Goal: Task Accomplishment & Management: Manage account settings

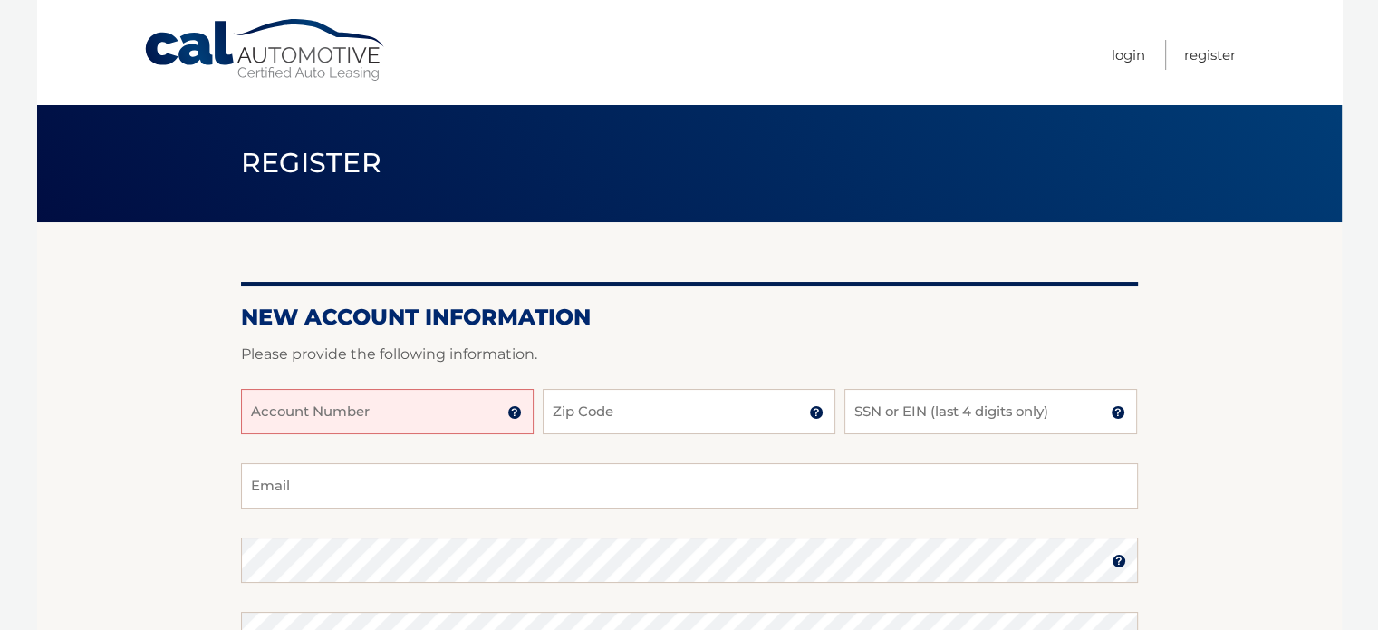
click at [373, 417] on input "Account Number" at bounding box center [387, 411] width 293 height 45
type input "44456008199"
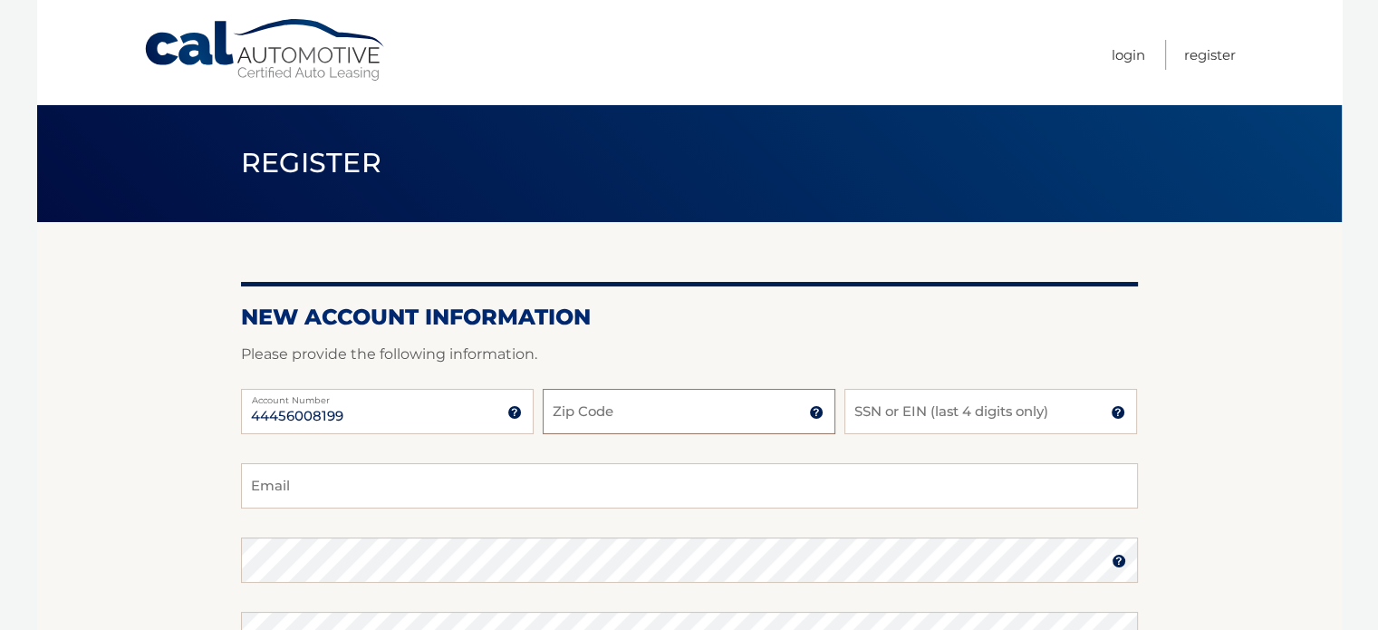
click at [569, 427] on input "Zip Code" at bounding box center [689, 411] width 293 height 45
type input "08873"
type input "[EMAIL_ADDRESS][DOMAIN_NAME]"
click at [880, 421] on input "SSN or EIN (last 4 digits only)" at bounding box center [991, 411] width 293 height 45
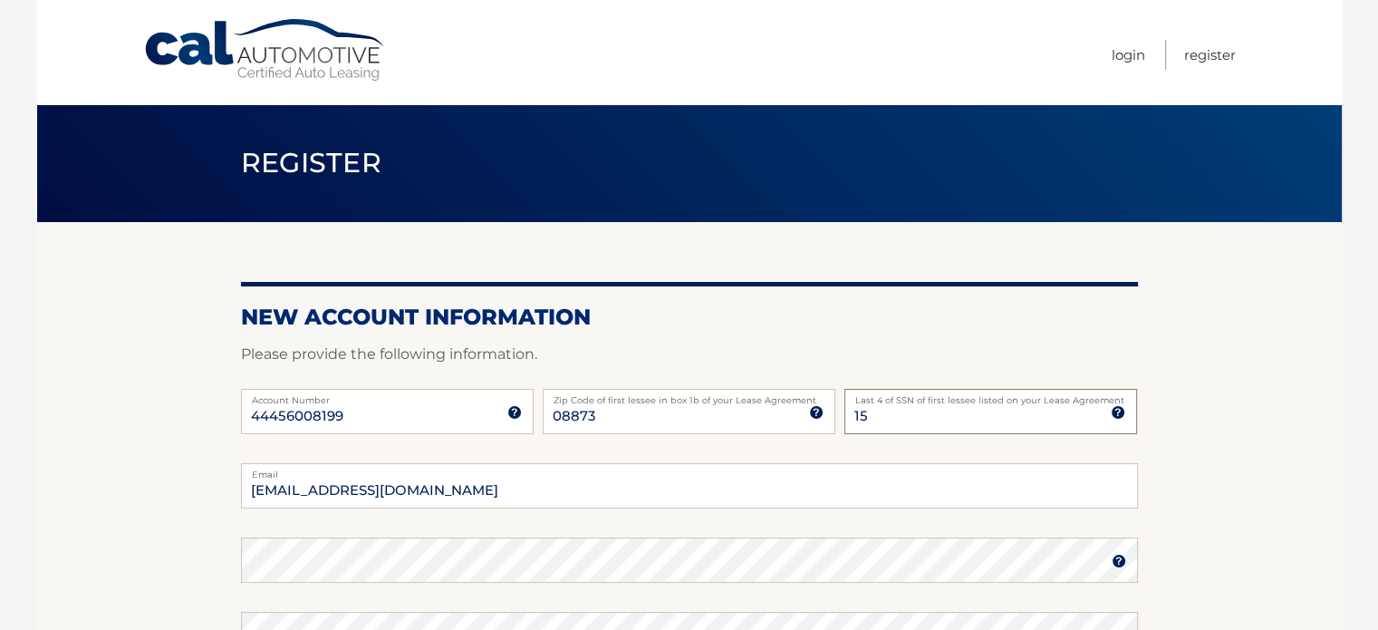
type input "1"
type input "3334"
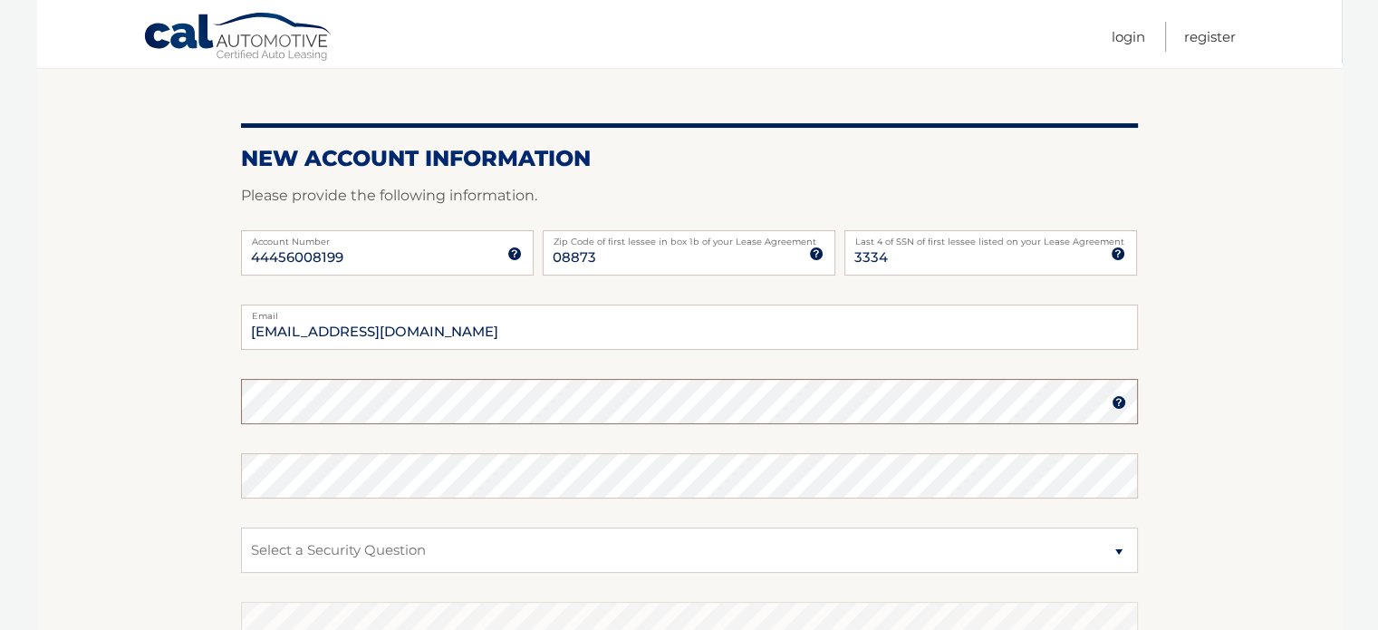
scroll to position [163, 0]
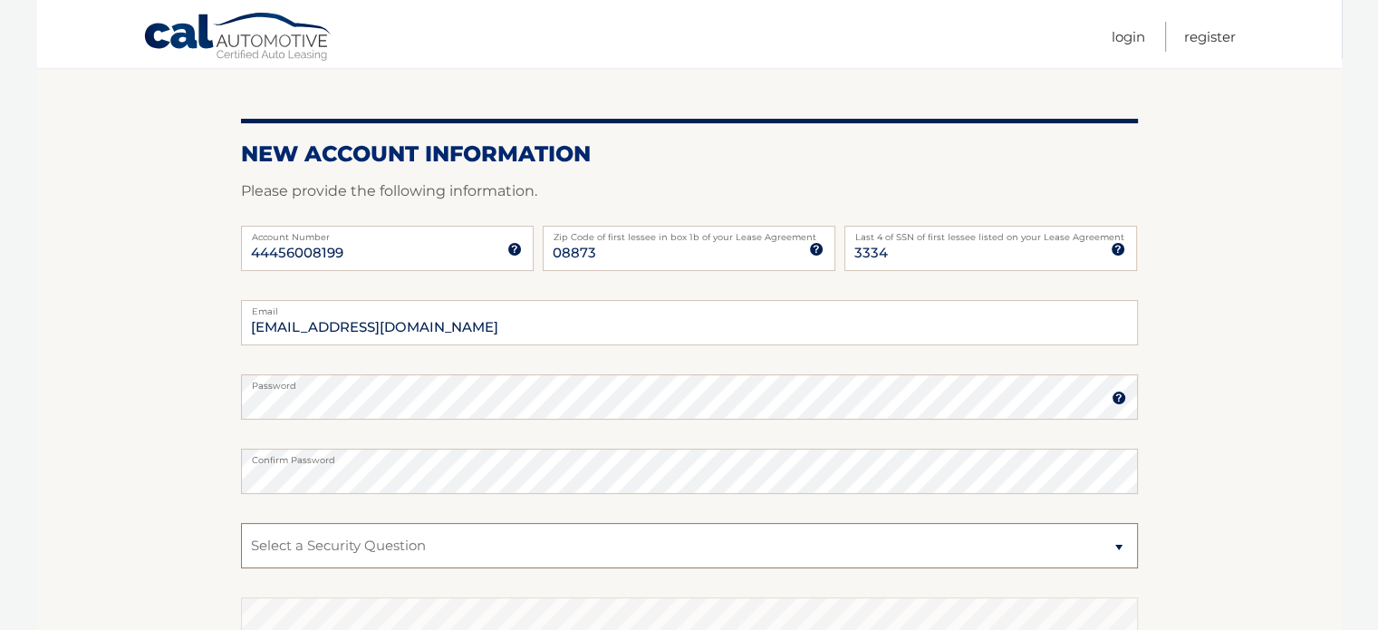
click at [301, 536] on select "Select a Security Question What was the name of your elementary school? What is…" at bounding box center [689, 545] width 897 height 45
select select "2"
click at [241, 523] on select "Select a Security Question What was the name of your elementary school? What is…" at bounding box center [689, 545] width 897 height 45
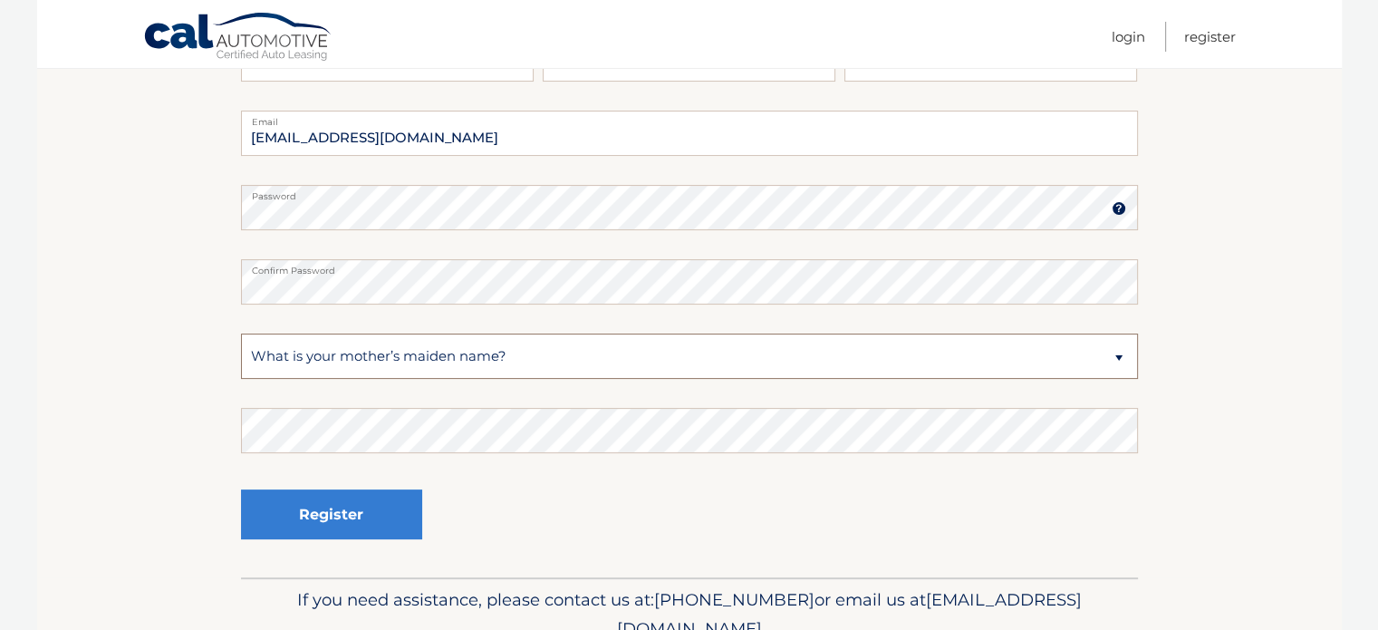
scroll to position [355, 0]
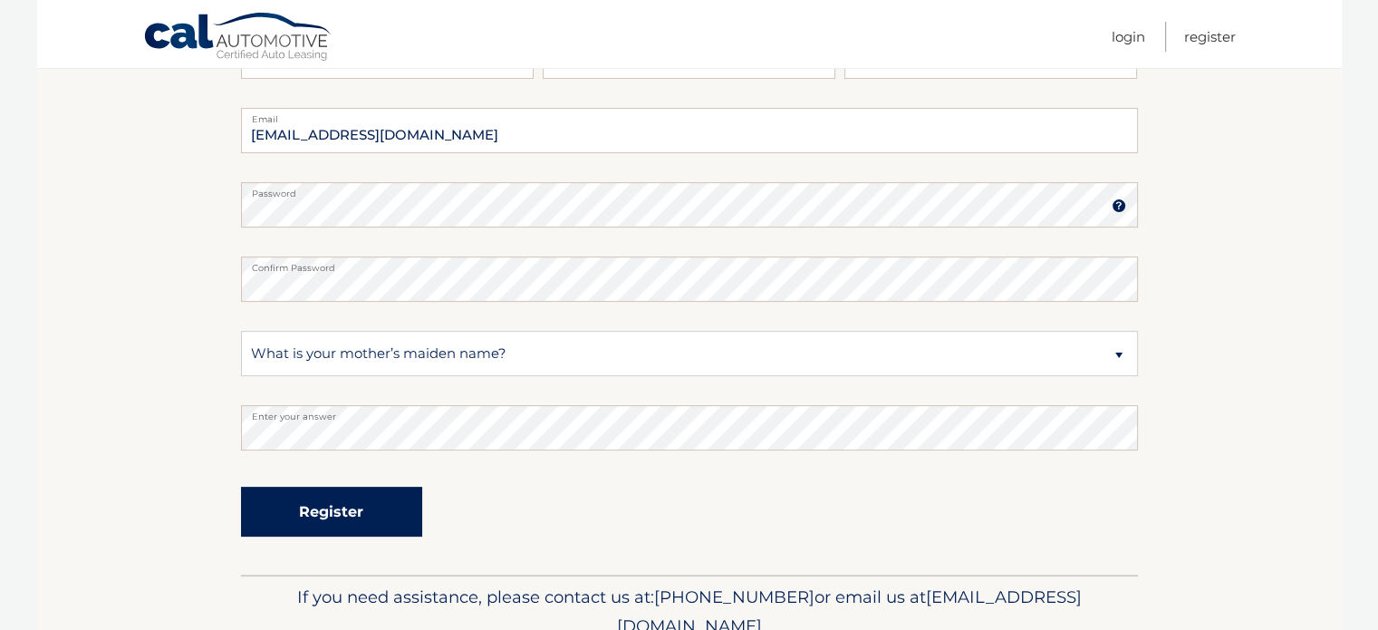
click at [261, 491] on button "Register" at bounding box center [331, 512] width 181 height 50
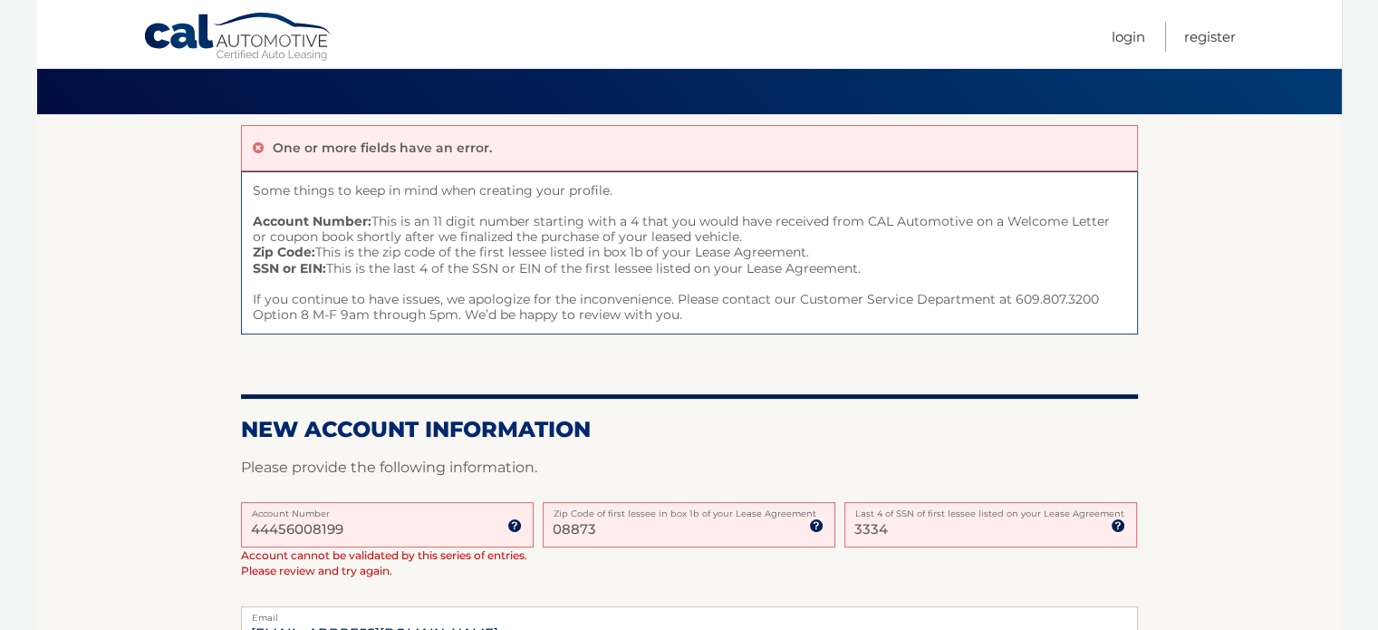
scroll to position [111, 0]
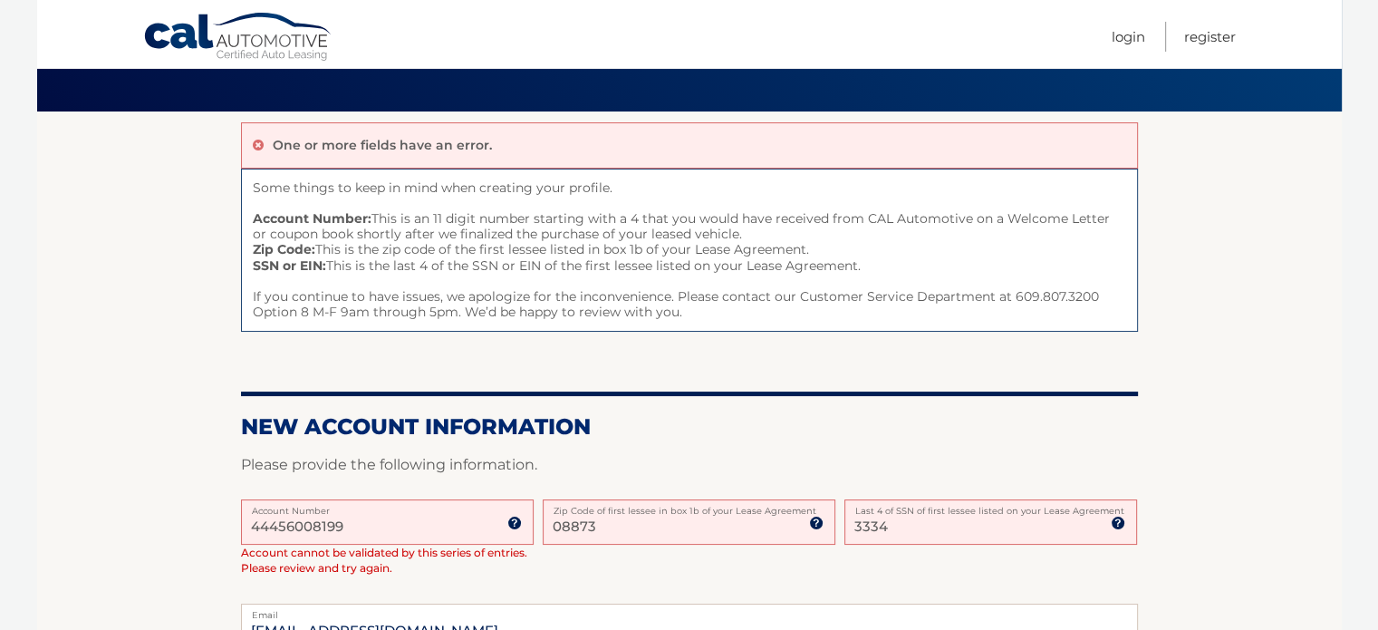
click at [960, 536] on input "3334" at bounding box center [991, 521] width 293 height 45
type input "3"
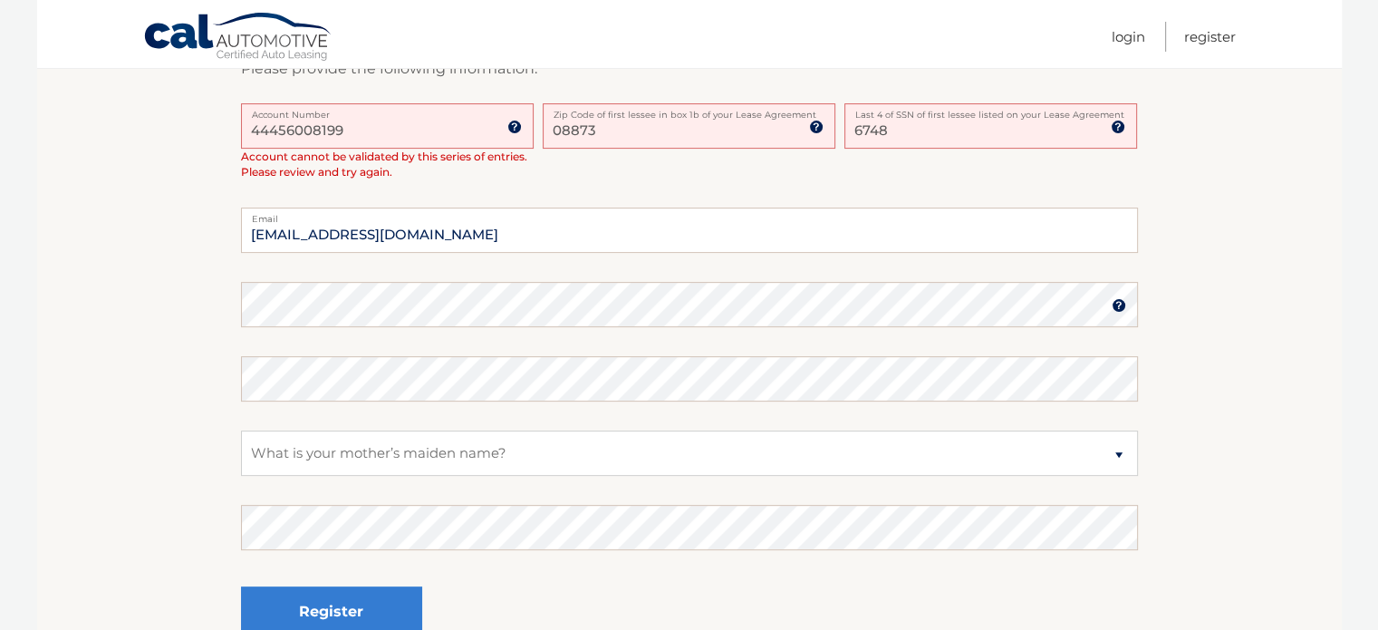
scroll to position [511, 0]
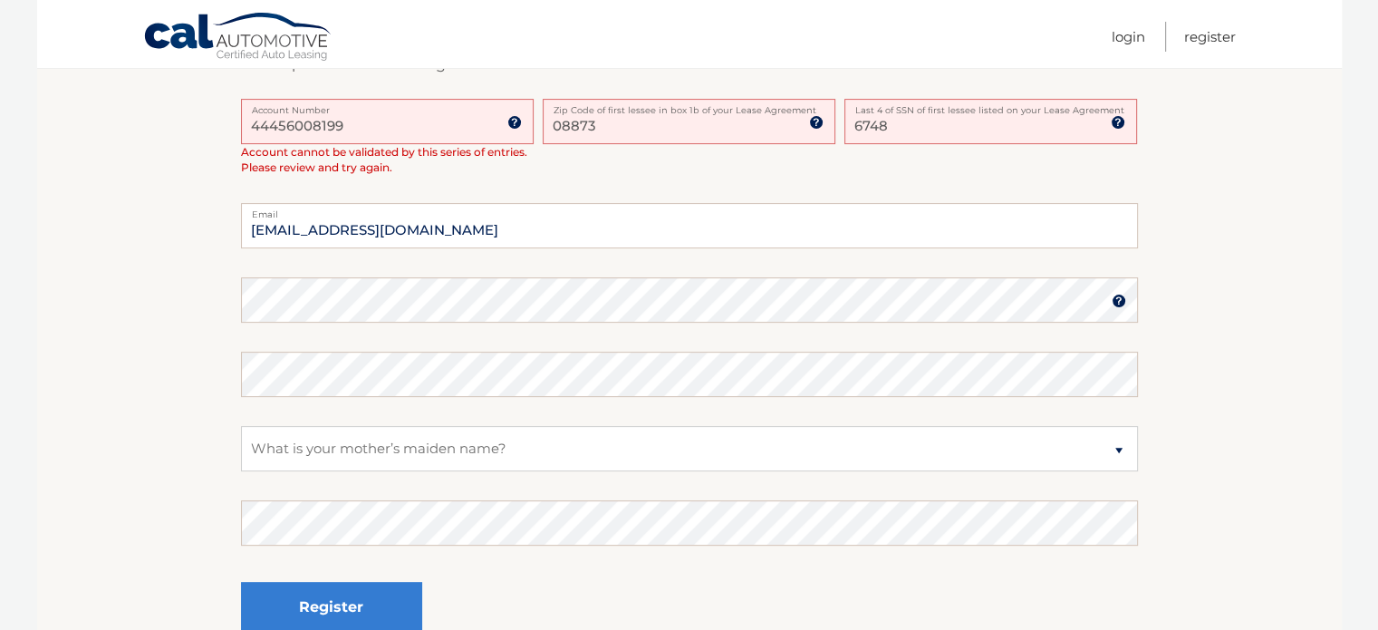
type input "6748"
click at [332, 587] on button "Register" at bounding box center [331, 607] width 181 height 50
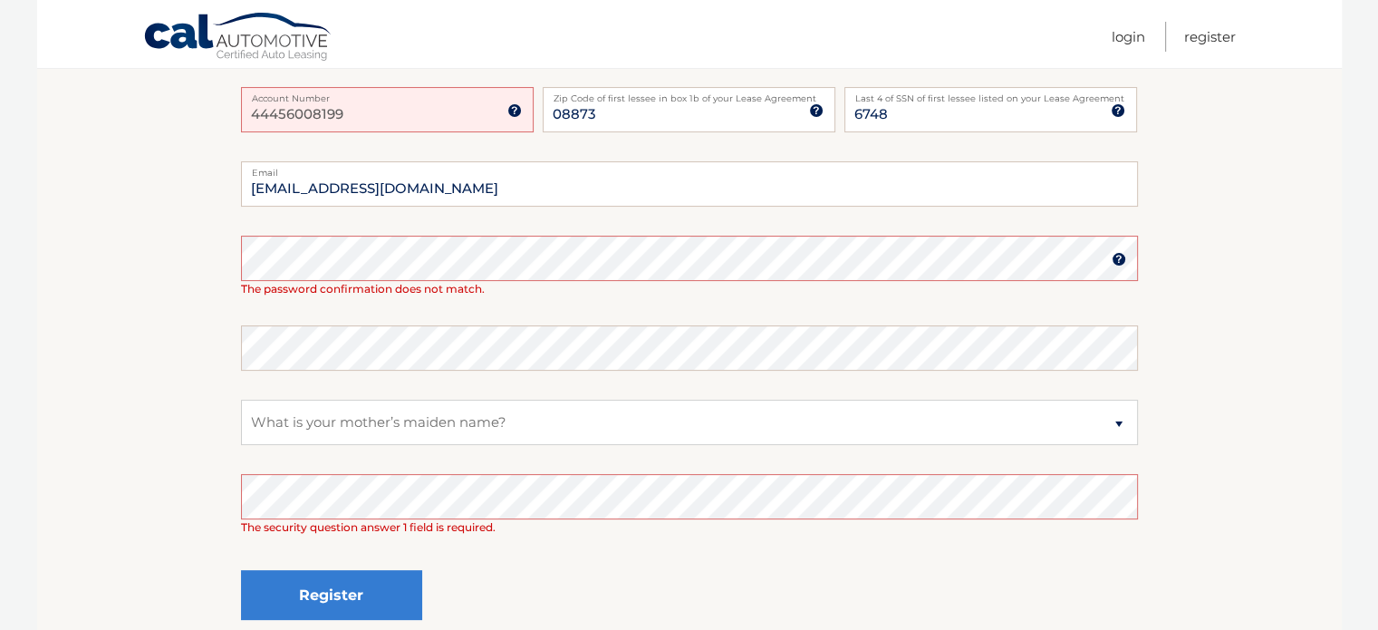
scroll to position [364, 0]
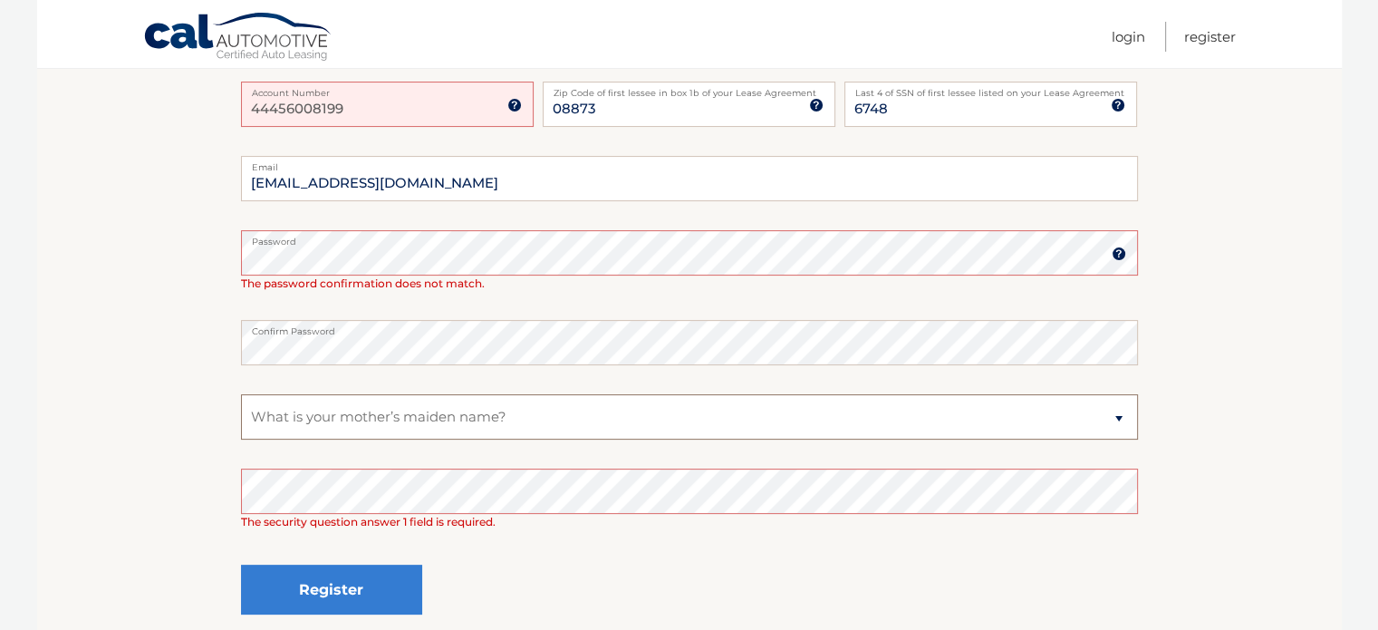
click at [276, 401] on select "Select a Security Question What was the name of your elementary school? What is…" at bounding box center [689, 416] width 897 height 45
click at [241, 394] on select "Select a Security Question What was the name of your elementary school? What is…" at bounding box center [689, 416] width 897 height 45
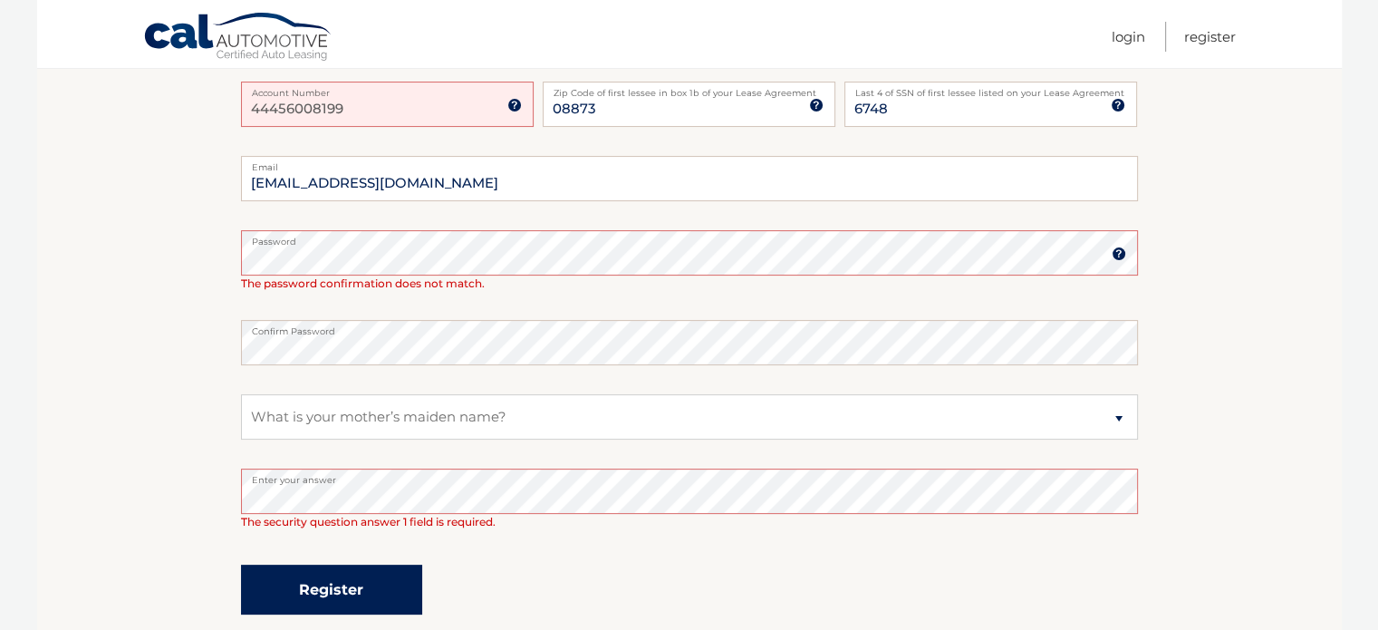
click at [346, 587] on button "Register" at bounding box center [331, 590] width 181 height 50
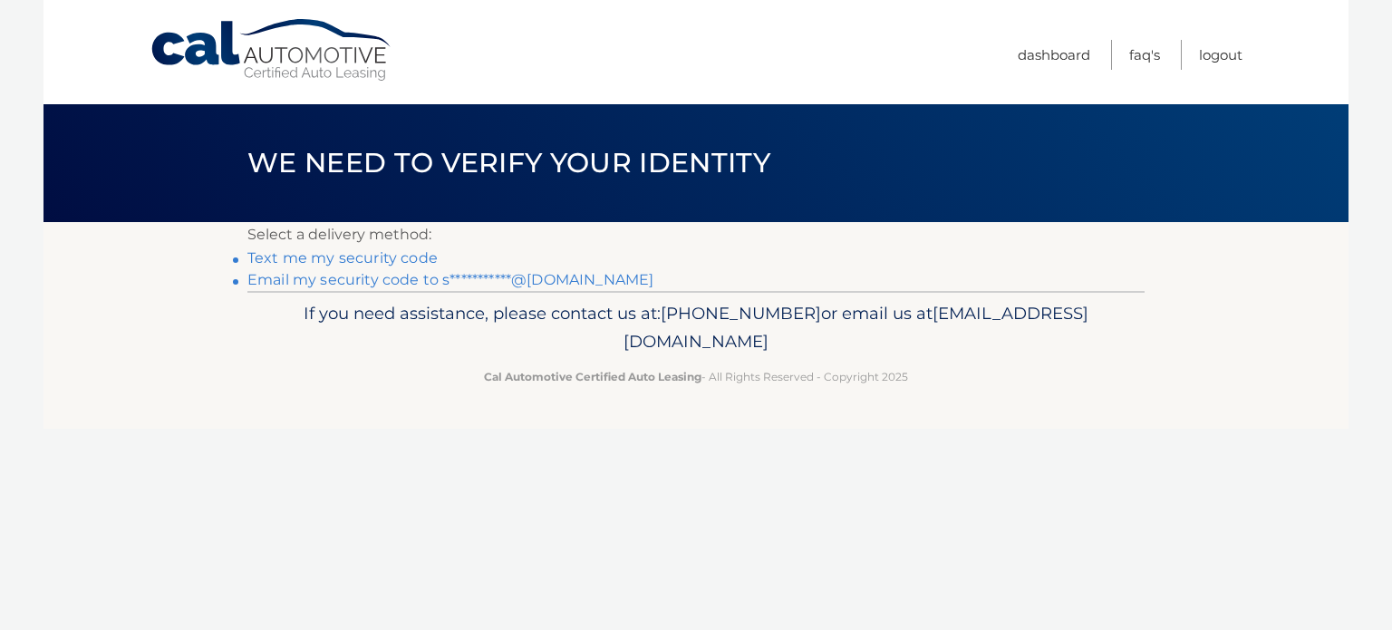
click at [304, 260] on link "Text me my security code" at bounding box center [342, 257] width 190 height 17
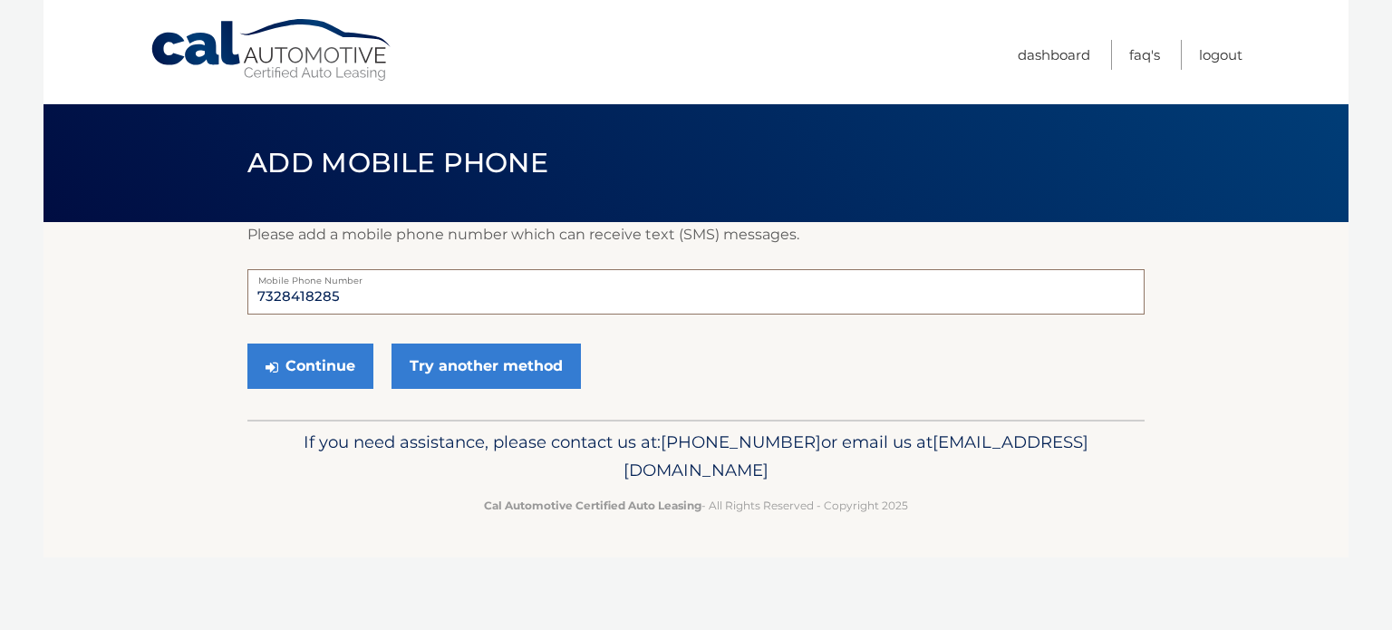
click at [348, 303] on input "7328418285" at bounding box center [695, 291] width 897 height 45
type input "7325151454"
click at [315, 352] on button "Continue" at bounding box center [310, 365] width 126 height 45
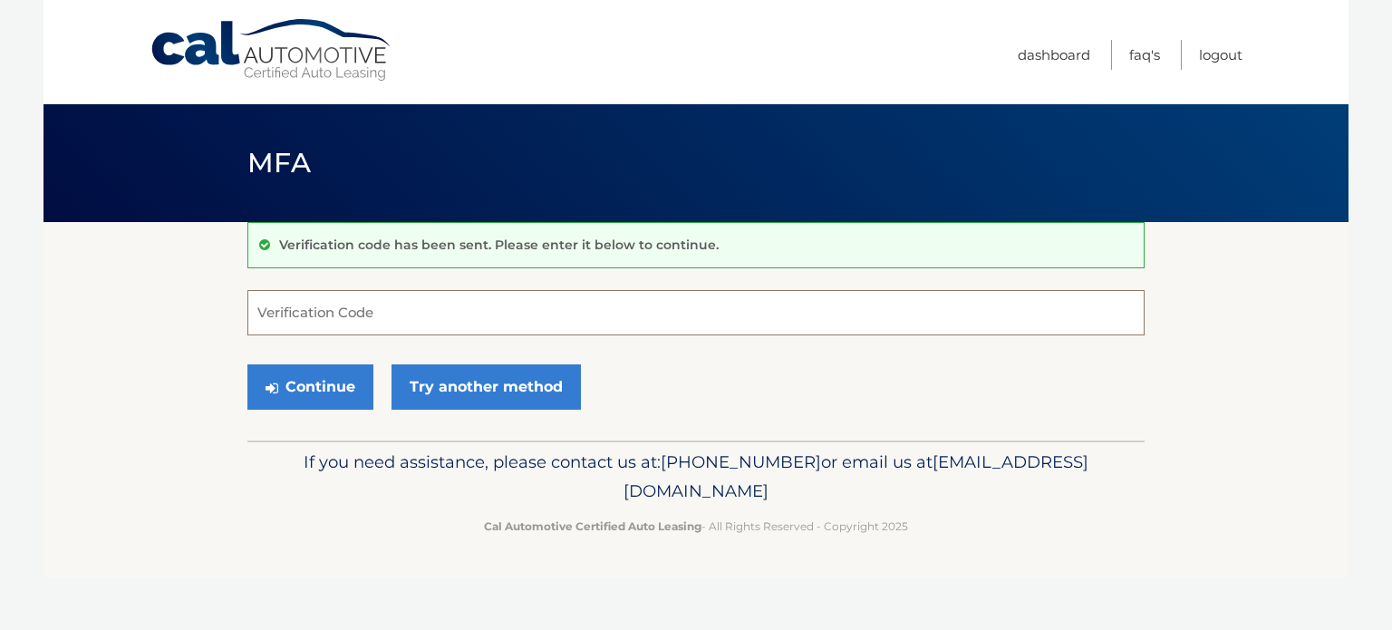
click at [320, 318] on input "Verification Code" at bounding box center [695, 312] width 897 height 45
type input "549010"
click at [295, 391] on button "Continue" at bounding box center [310, 386] width 126 height 45
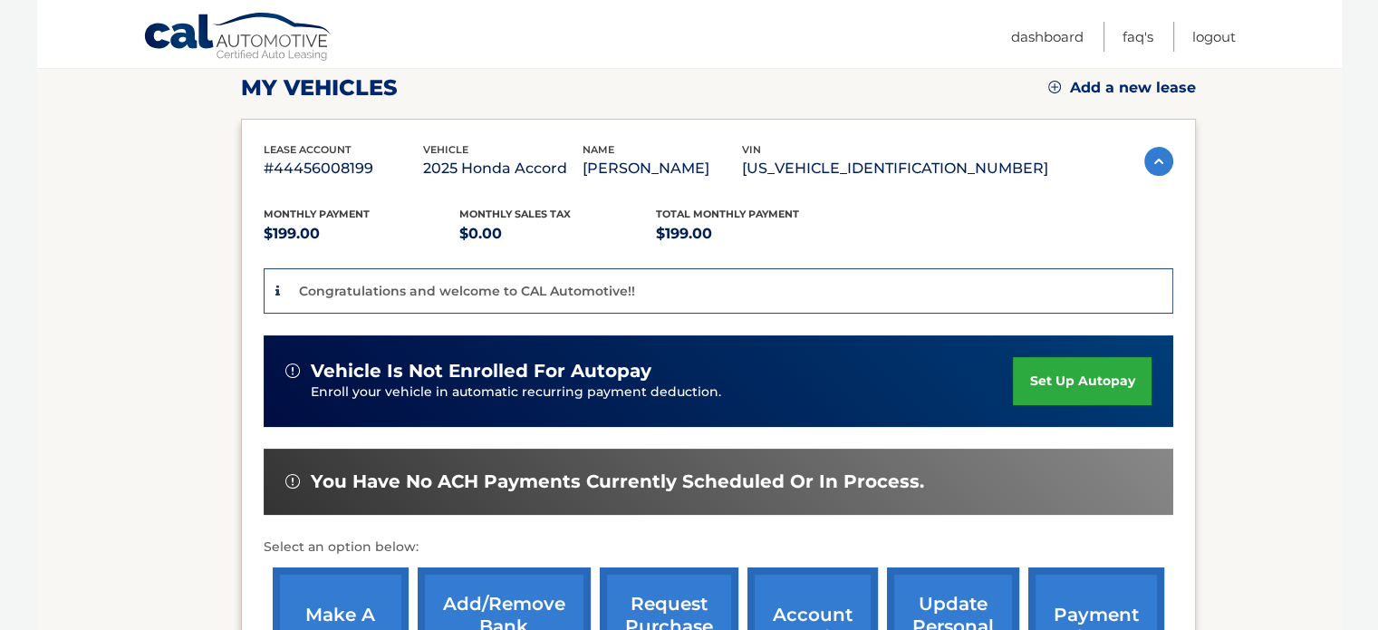
scroll to position [257, 0]
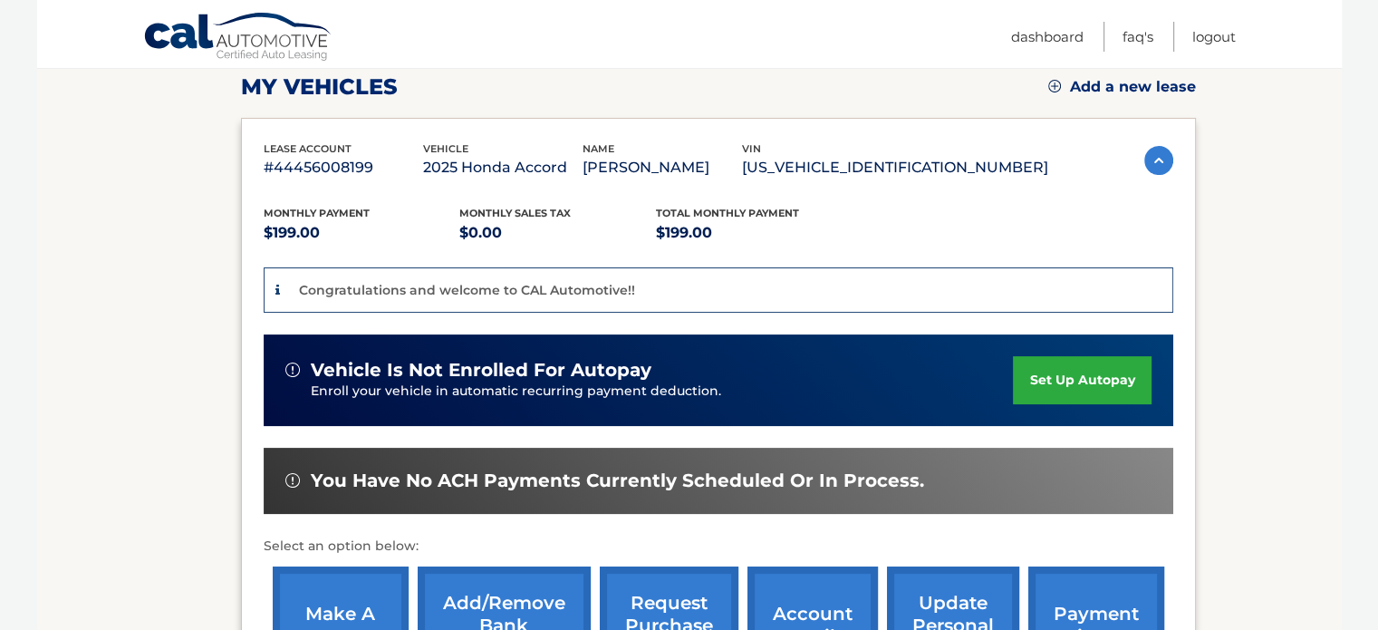
click at [1060, 392] on link "set up autopay" at bounding box center [1082, 380] width 138 height 48
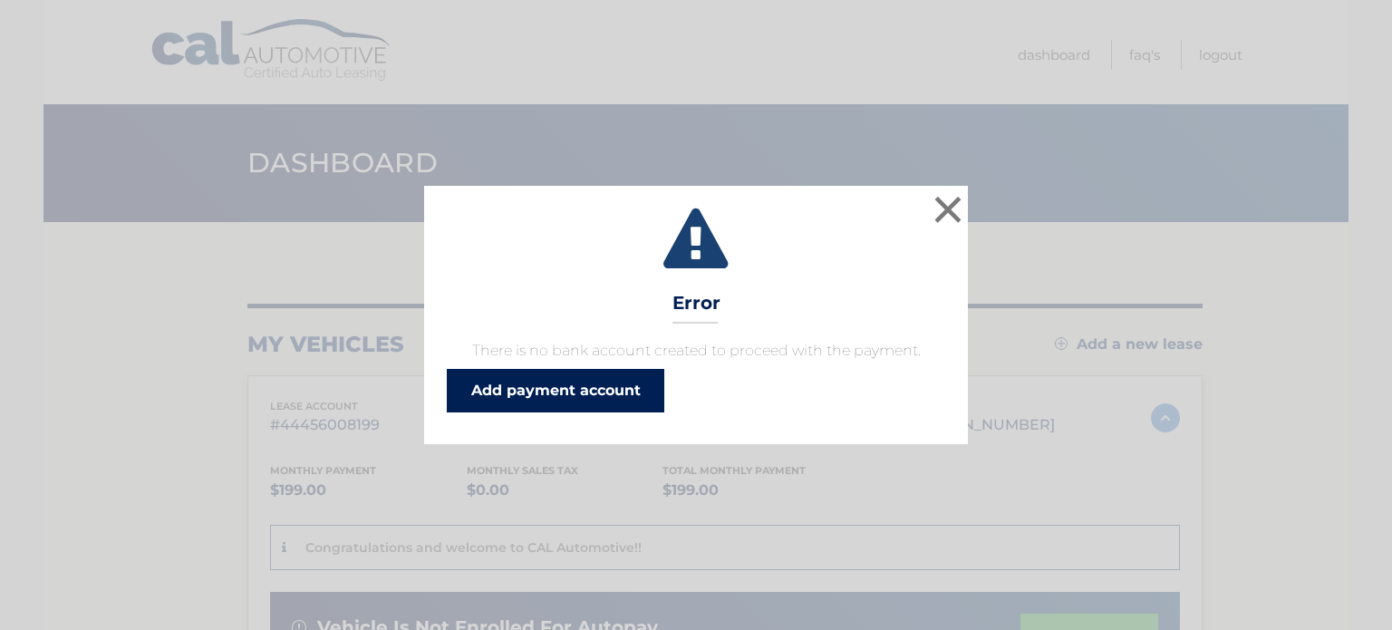
click at [493, 399] on link "Add payment account" at bounding box center [555, 390] width 217 height 43
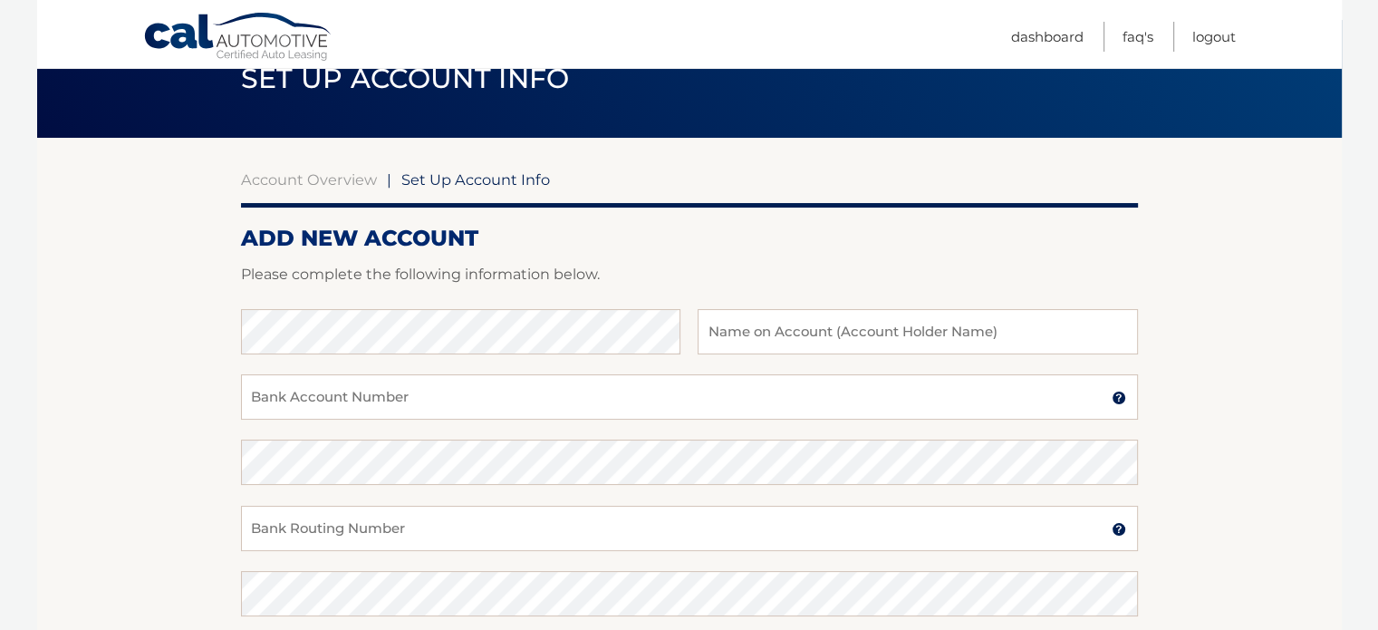
scroll to position [132, 0]
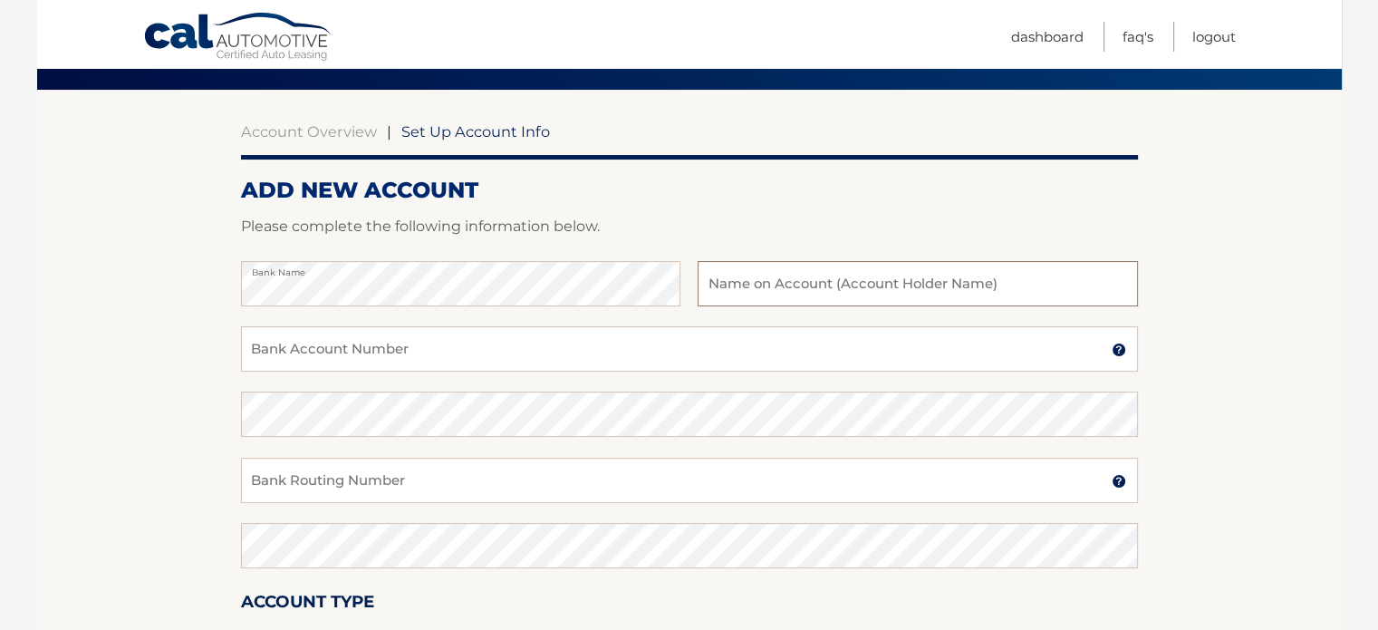
click at [726, 284] on input "text" at bounding box center [918, 283] width 440 height 45
type input "[PERSON_NAME]"
click at [504, 347] on input "Bank Account Number" at bounding box center [689, 348] width 897 height 45
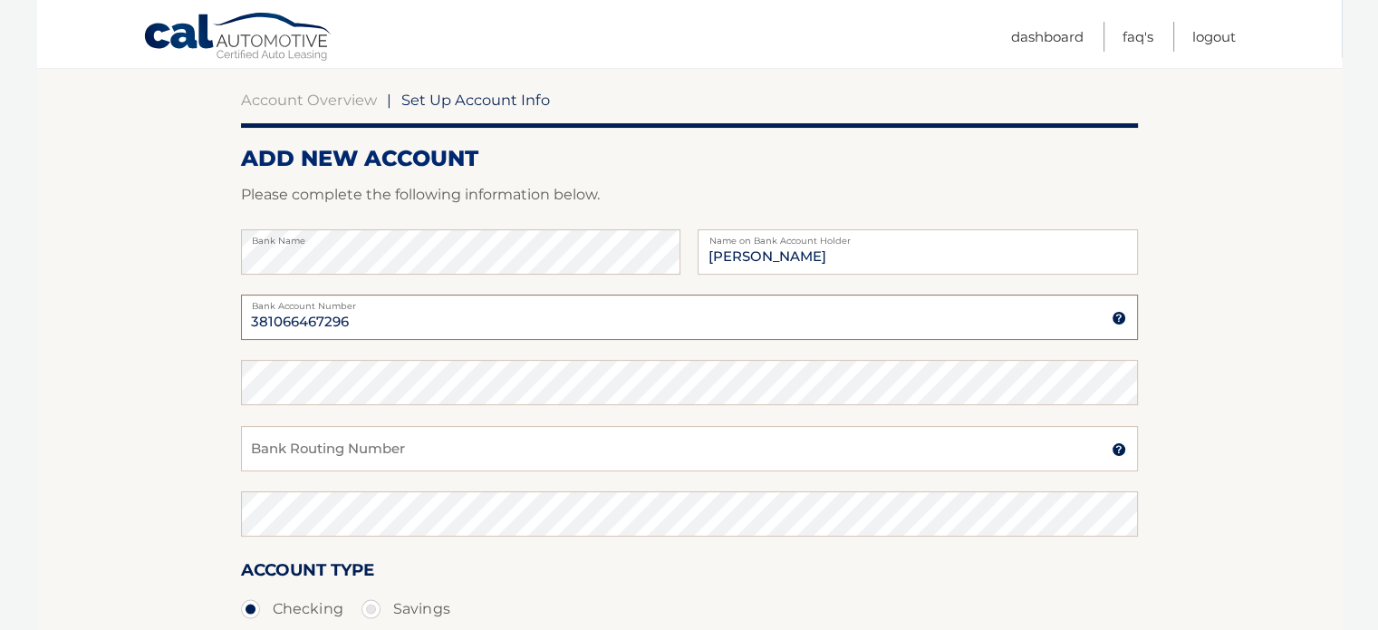
scroll to position [209, 0]
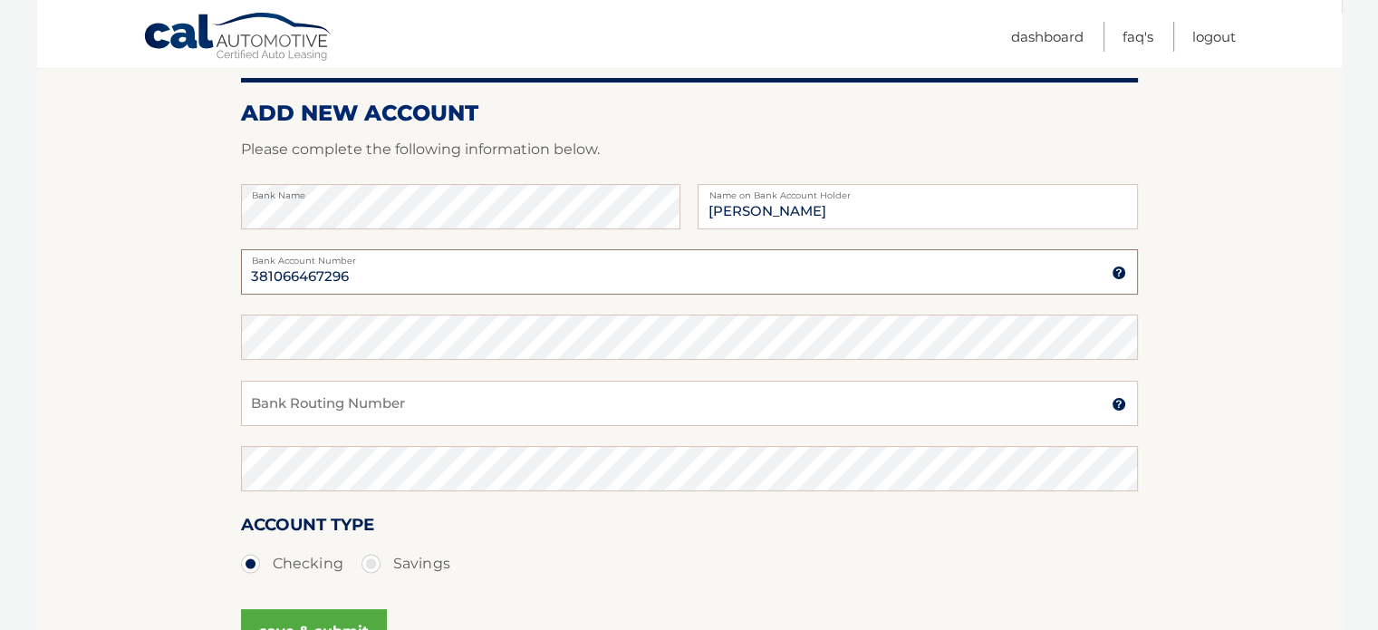
type input "381066467296"
click at [289, 407] on input "Bank Routing Number" at bounding box center [689, 403] width 897 height 45
type input "021200339"
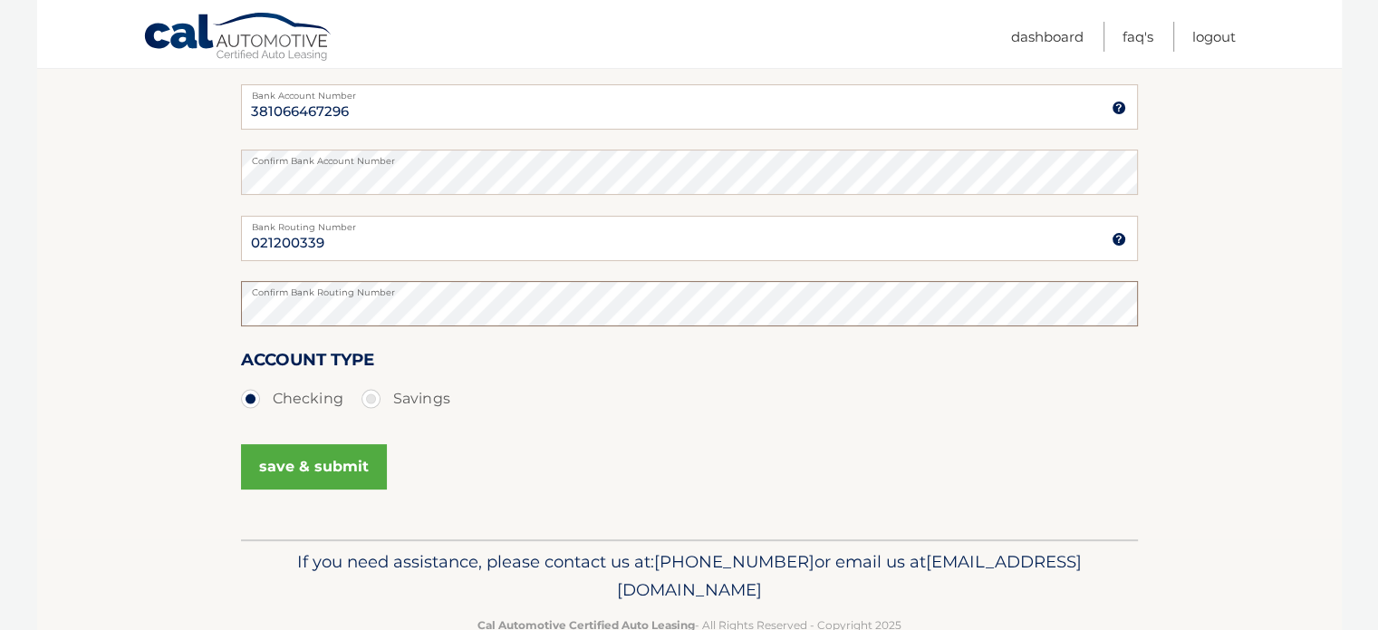
scroll to position [375, 0]
click at [373, 399] on label "Savings" at bounding box center [406, 398] width 89 height 36
click at [373, 399] on input "Savings" at bounding box center [378, 394] width 18 height 29
radio input "true"
click at [301, 468] on button "save & submit" at bounding box center [314, 465] width 146 height 45
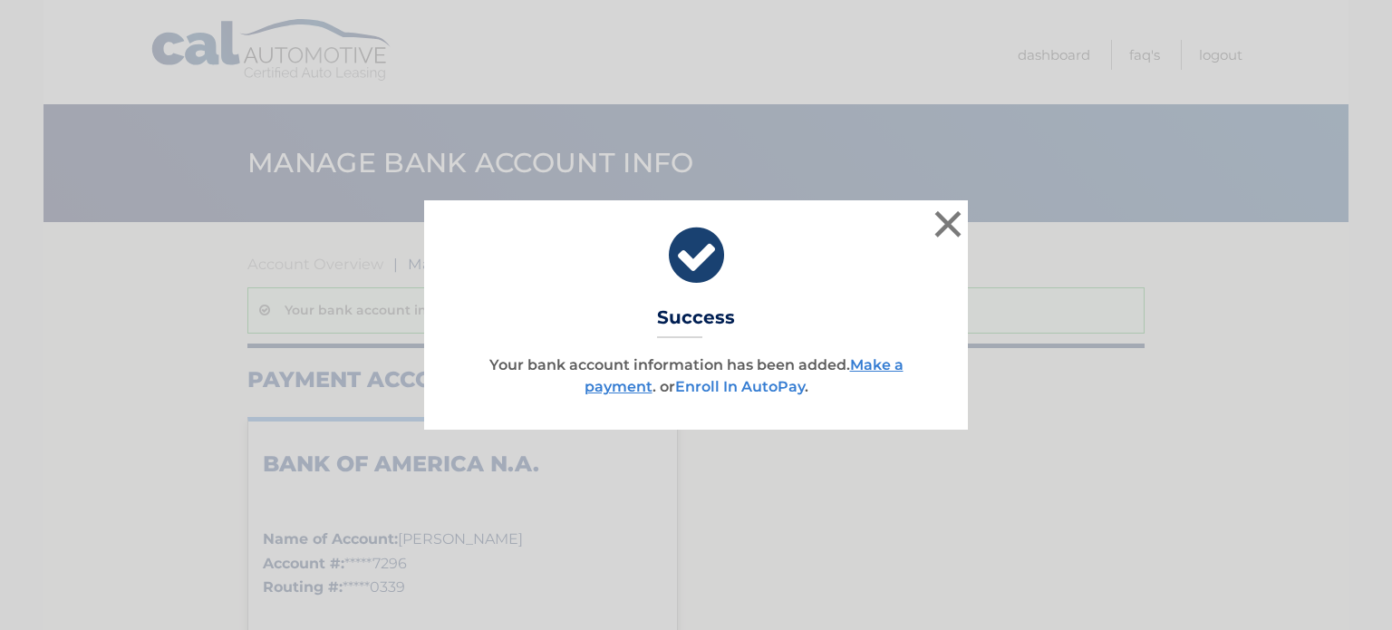
click at [750, 387] on link "Enroll In AutoPay" at bounding box center [740, 386] width 130 height 17
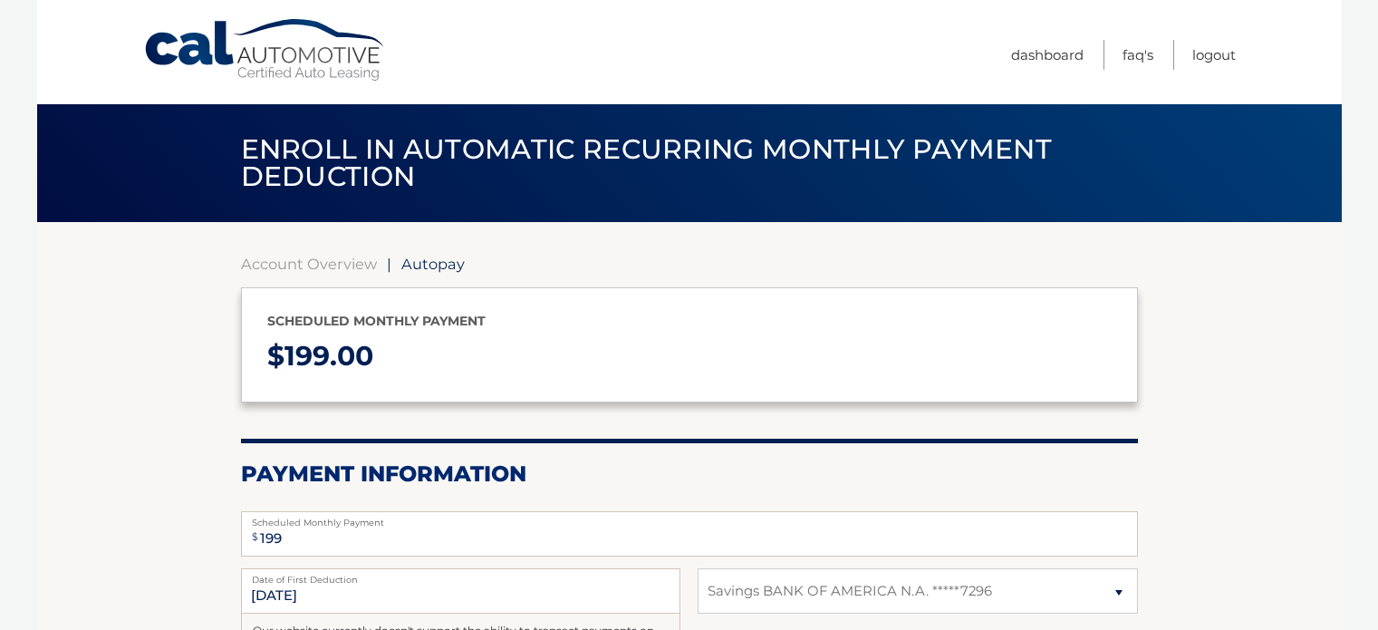
select select "MDA2ODI4MzctNTk0Ny00ZDMyLWE3N2ItZDFkNjlhM2Y1ZGMz"
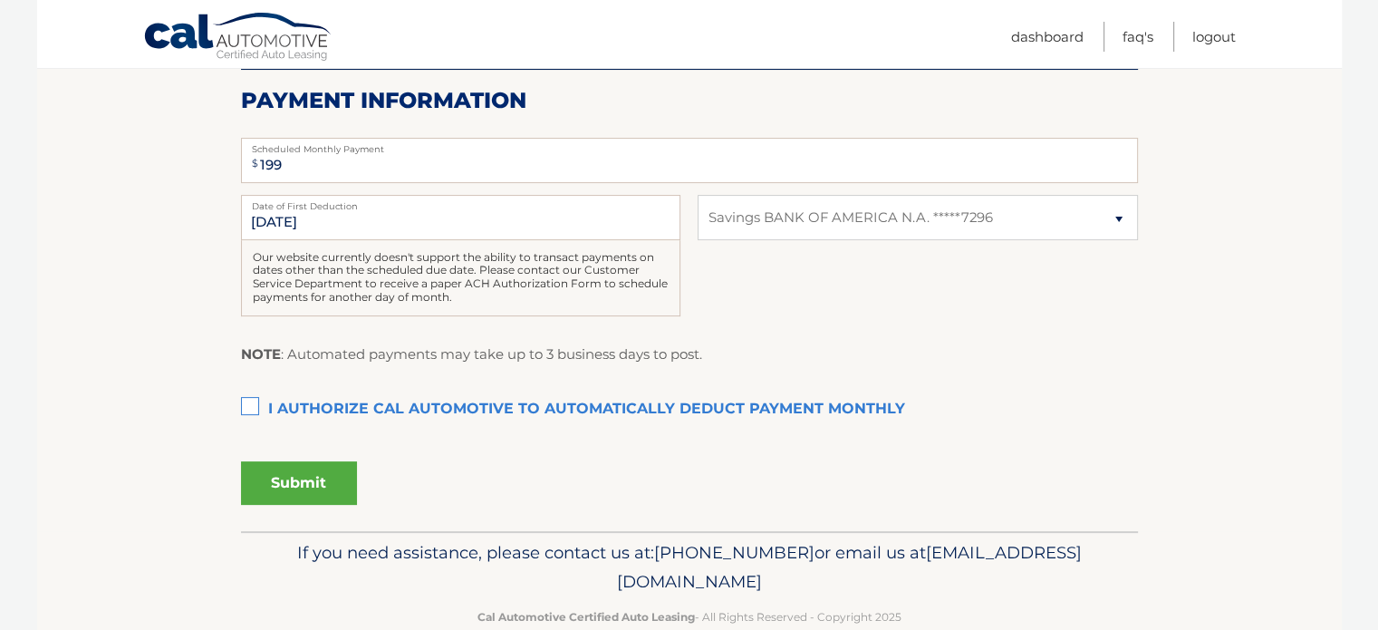
scroll to position [377, 0]
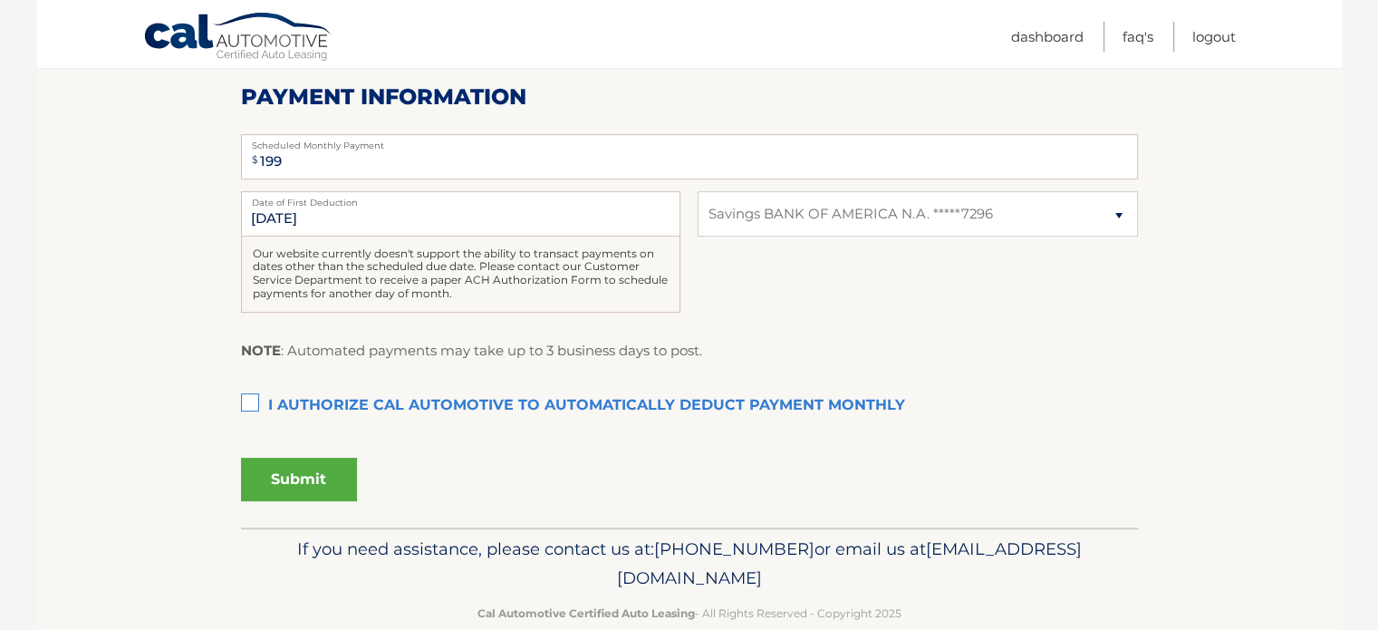
click at [256, 402] on label "I authorize cal automotive to automatically deduct payment monthly This checkbo…" at bounding box center [689, 406] width 897 height 36
click at [0, 0] on input "I authorize cal automotive to automatically deduct payment monthly This checkbo…" at bounding box center [0, 0] width 0 height 0
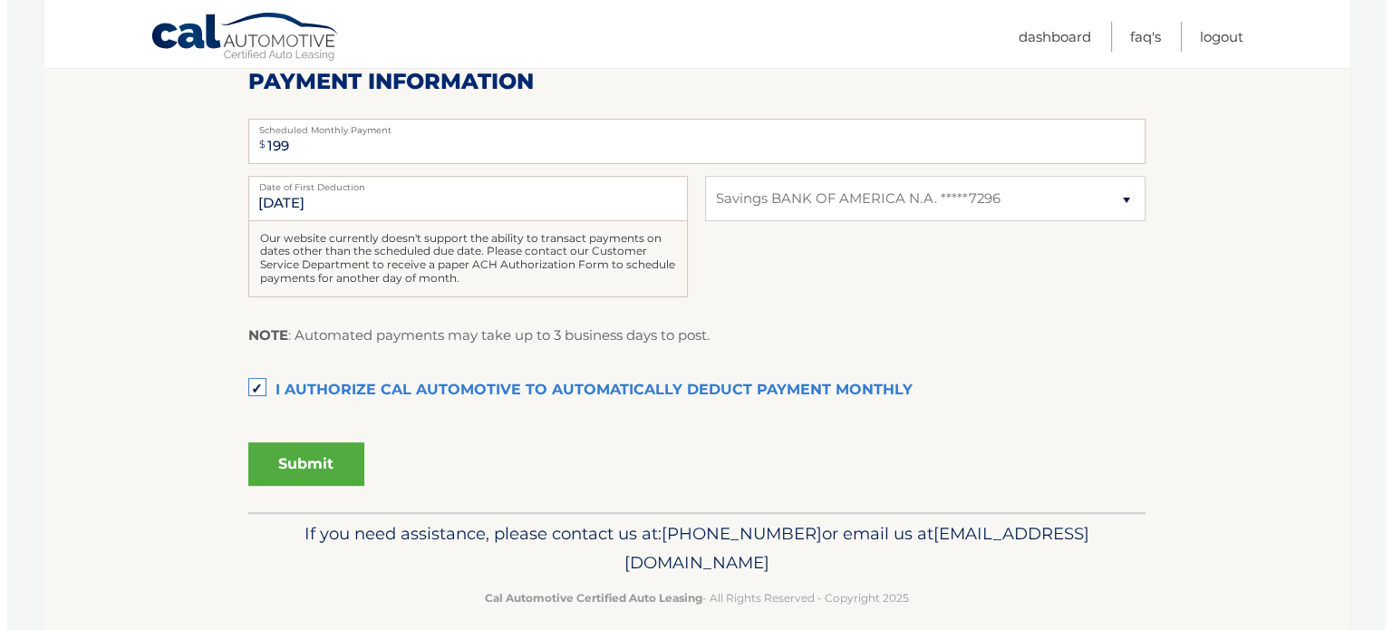
scroll to position [410, 0]
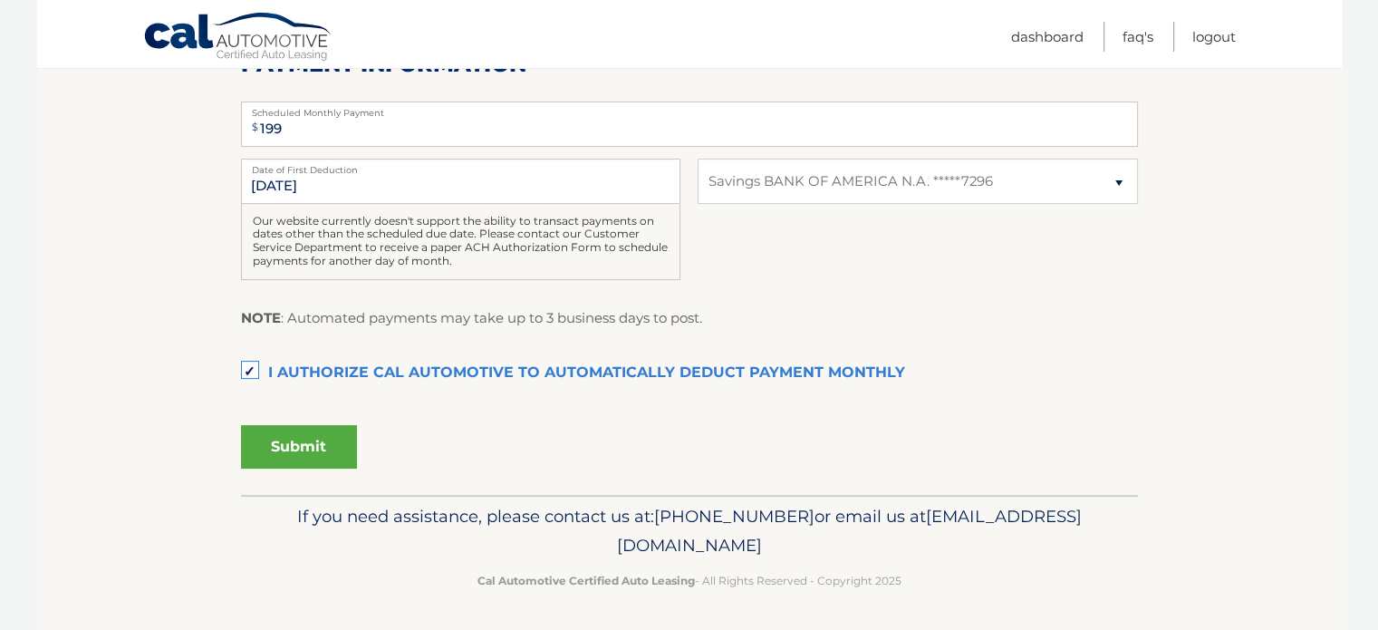
click at [271, 449] on button "Submit" at bounding box center [299, 446] width 116 height 43
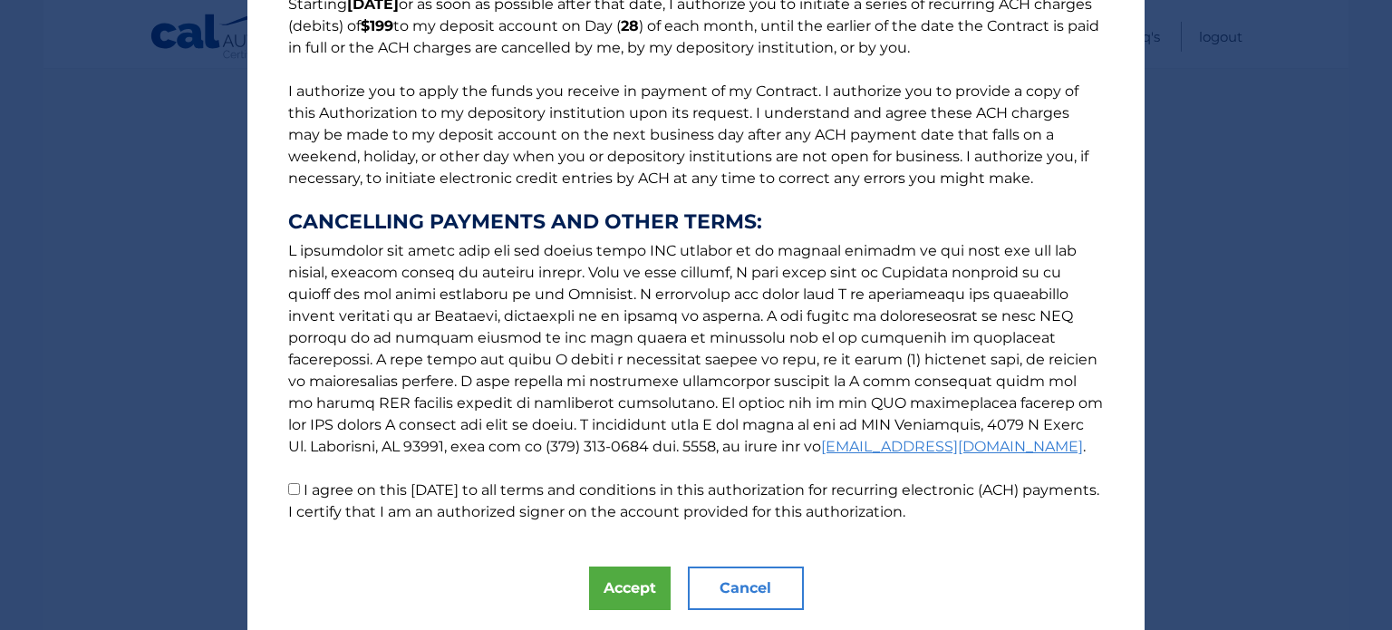
scroll to position [226, 0]
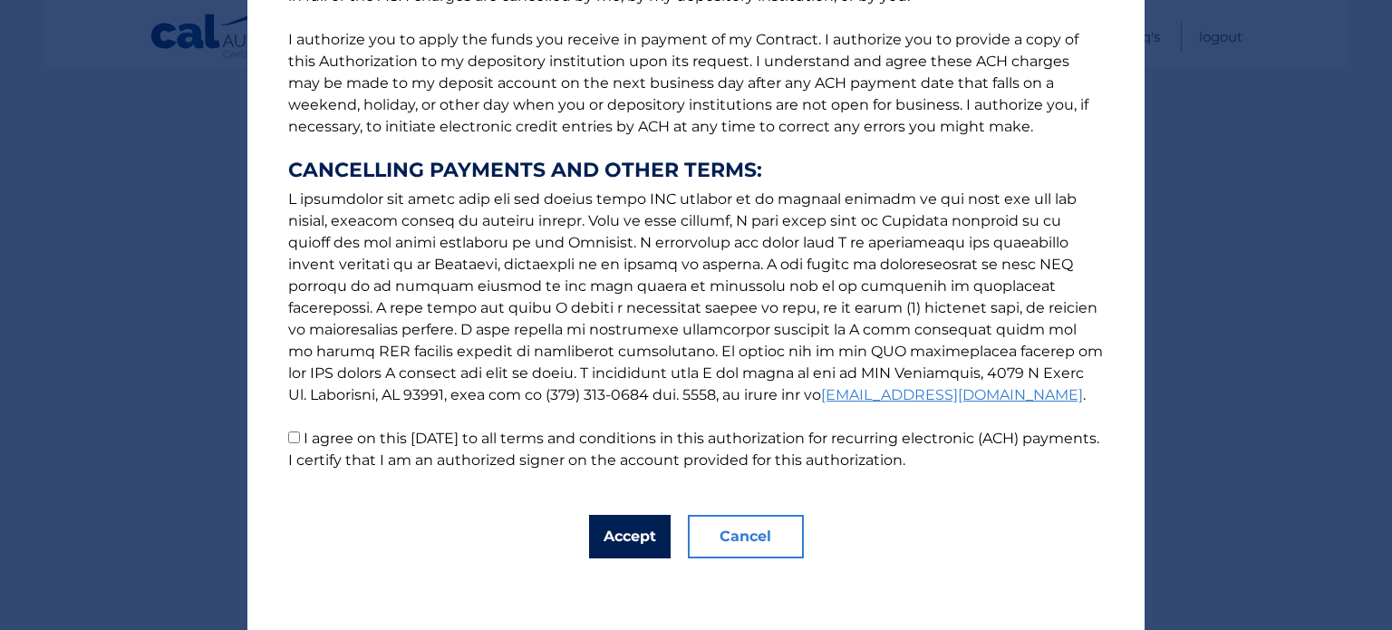
click at [616, 547] on button "Accept" at bounding box center [630, 536] width 82 height 43
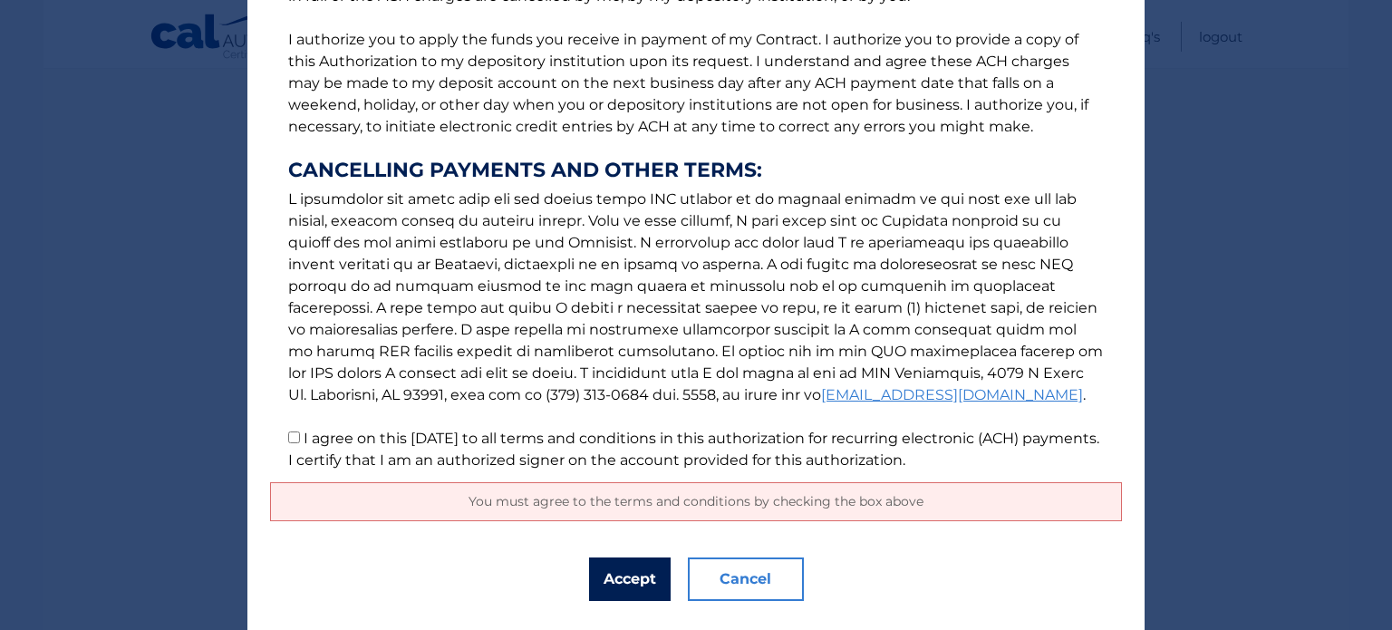
scroll to position [268, 0]
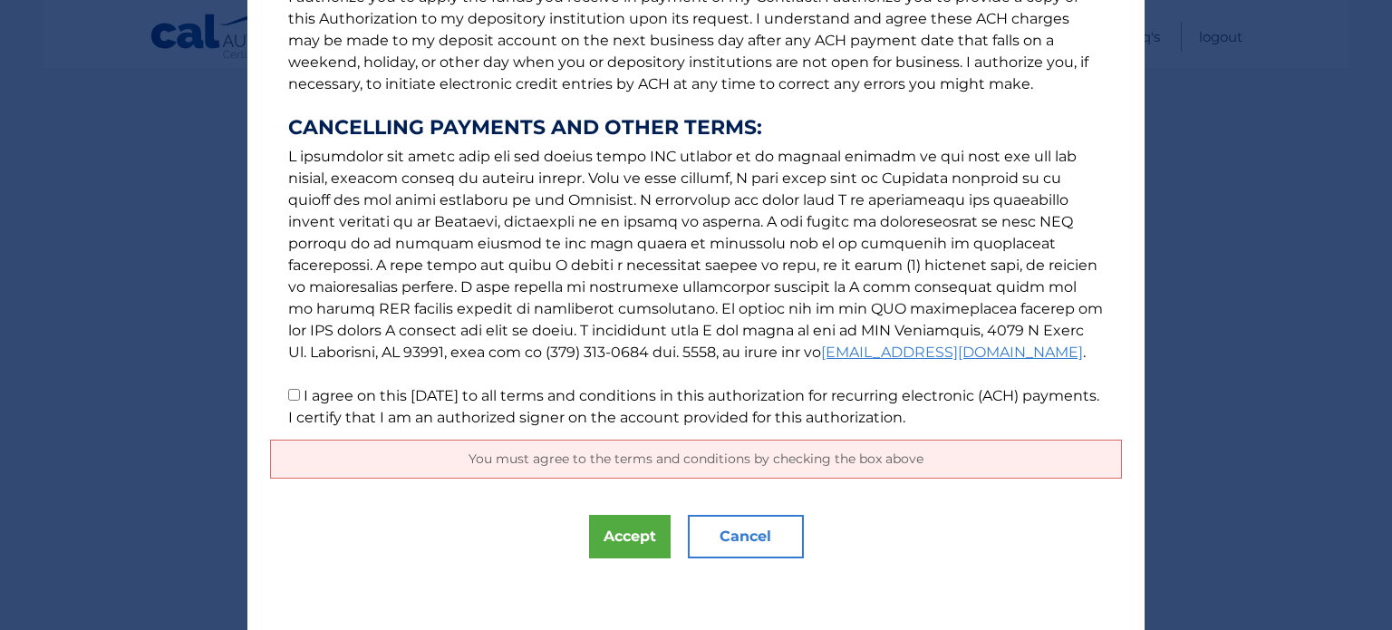
click at [297, 413] on label "I agree on this [DATE] to all terms and conditions in this authorization for re…" at bounding box center [693, 406] width 811 height 39
click at [297, 401] on input "I agree on this [DATE] to all terms and conditions in this authorization for re…" at bounding box center [294, 395] width 12 height 12
checkbox input "true"
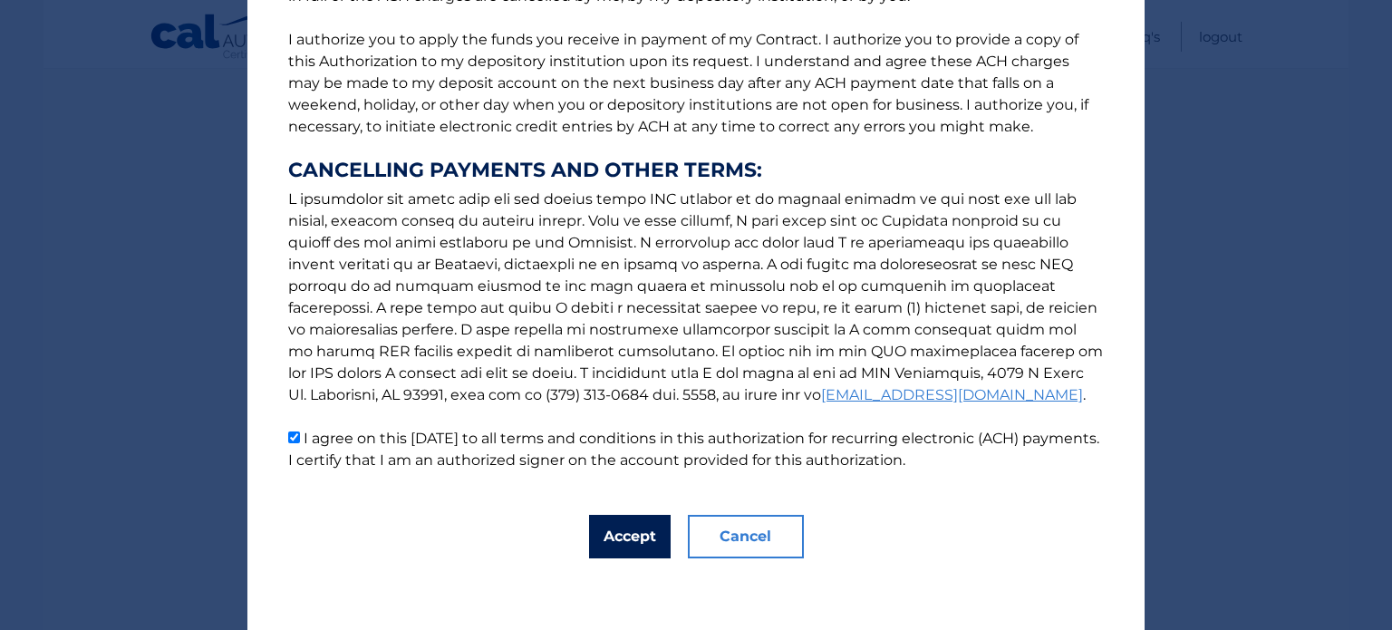
click at [633, 551] on button "Accept" at bounding box center [630, 536] width 82 height 43
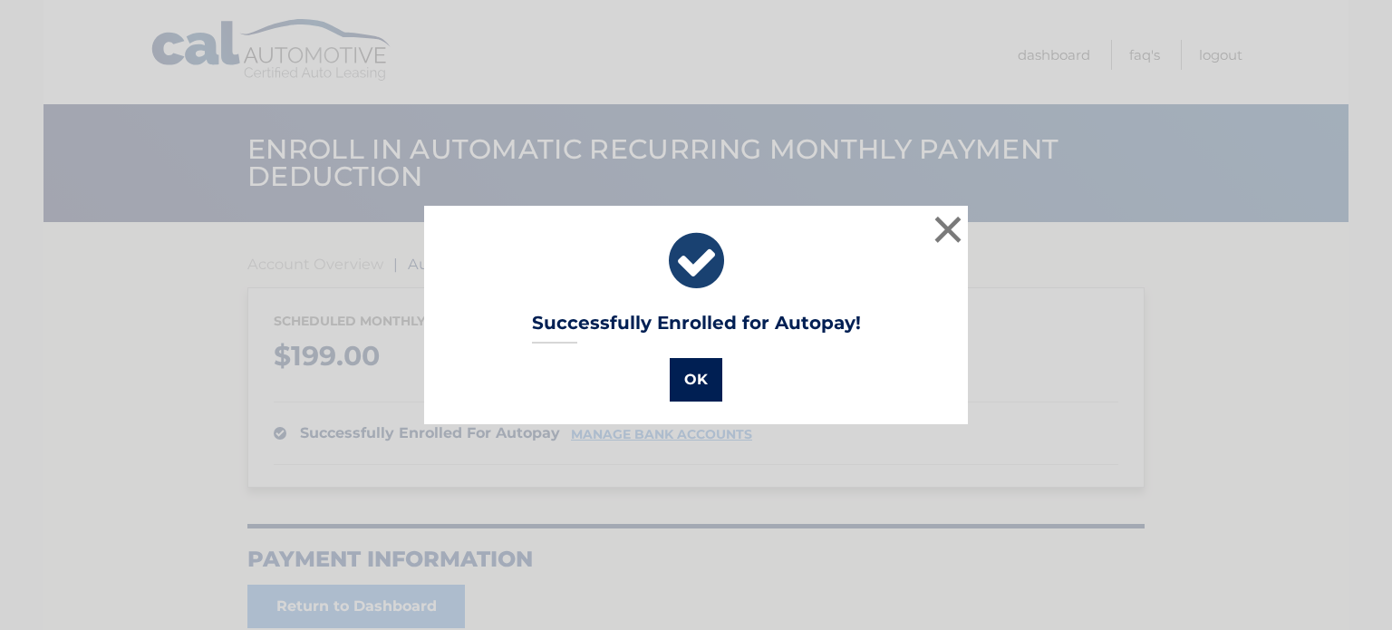
click at [681, 389] on button "OK" at bounding box center [696, 379] width 53 height 43
